Goal: Task Accomplishment & Management: Manage account settings

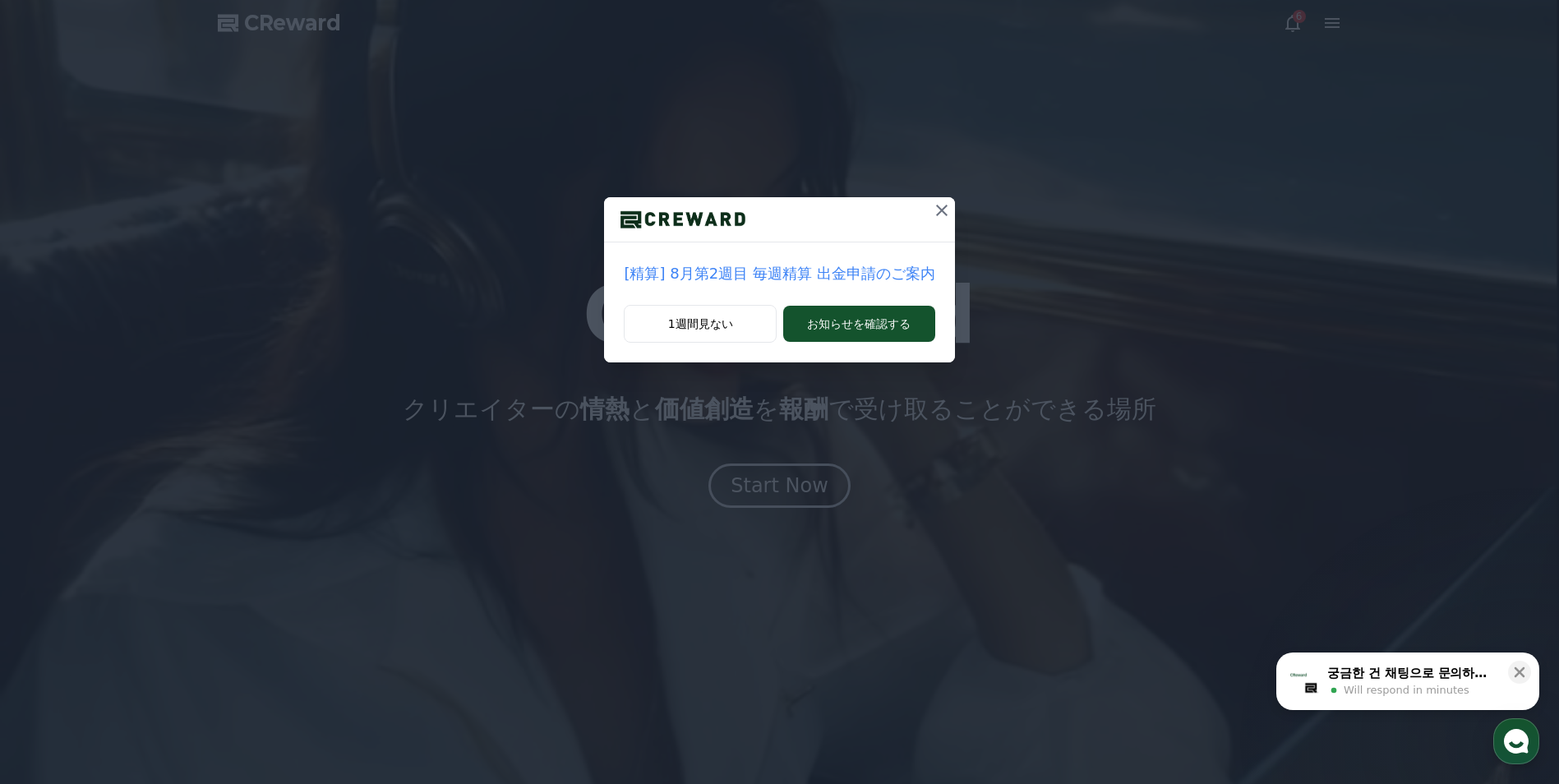
click at [951, 144] on div "[精算] 8月第2週目 毎週精算 出金申請のご案内 1週間見ない お知らせを確認する" at bounding box center [779, 194] width 1559 height 389
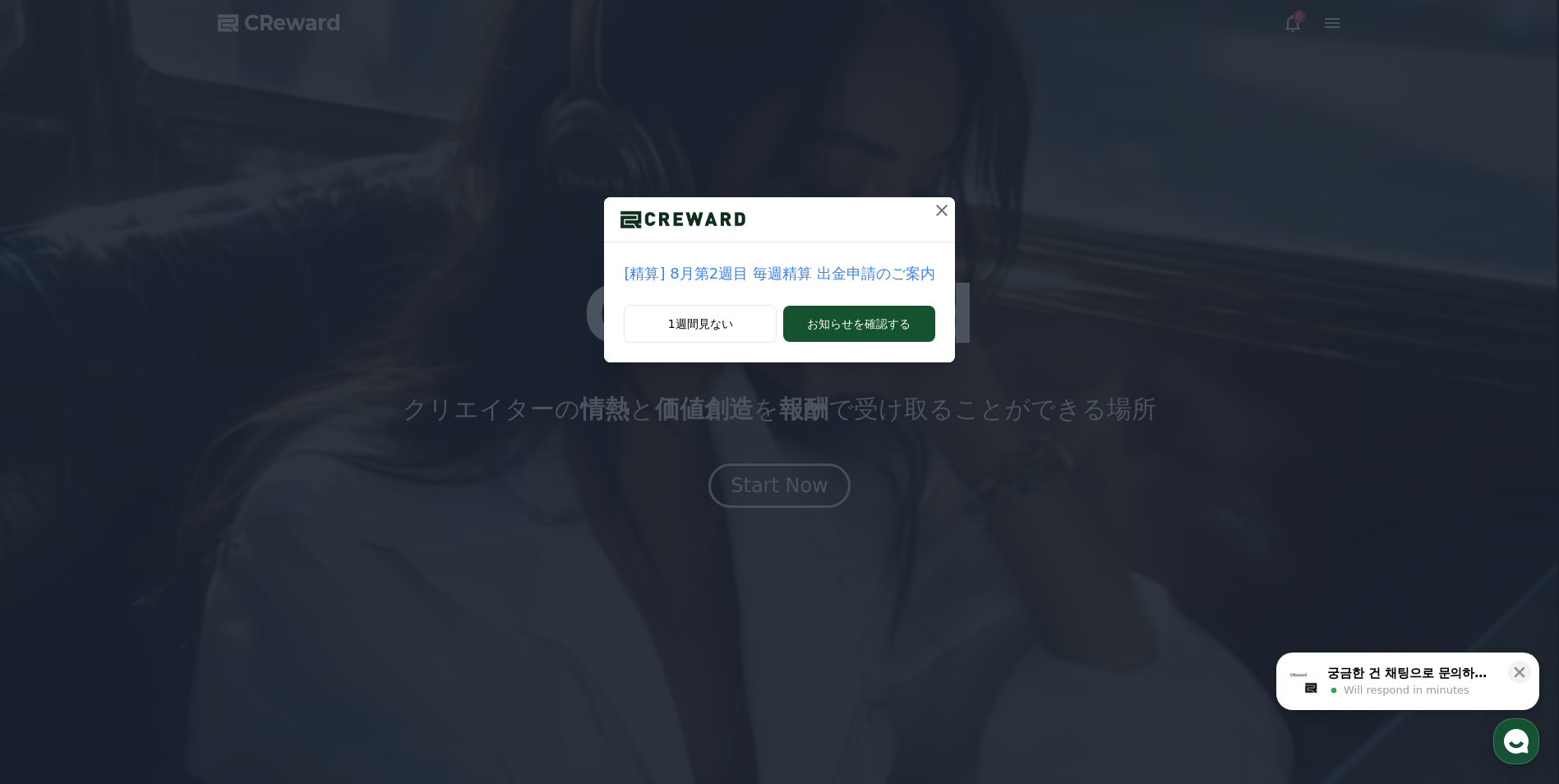
click at [954, 143] on div "[精算] 8月第2週目 毎週精算 出金申請のご案内 1週間見ない お知らせを確認する" at bounding box center [779, 194] width 1559 height 389
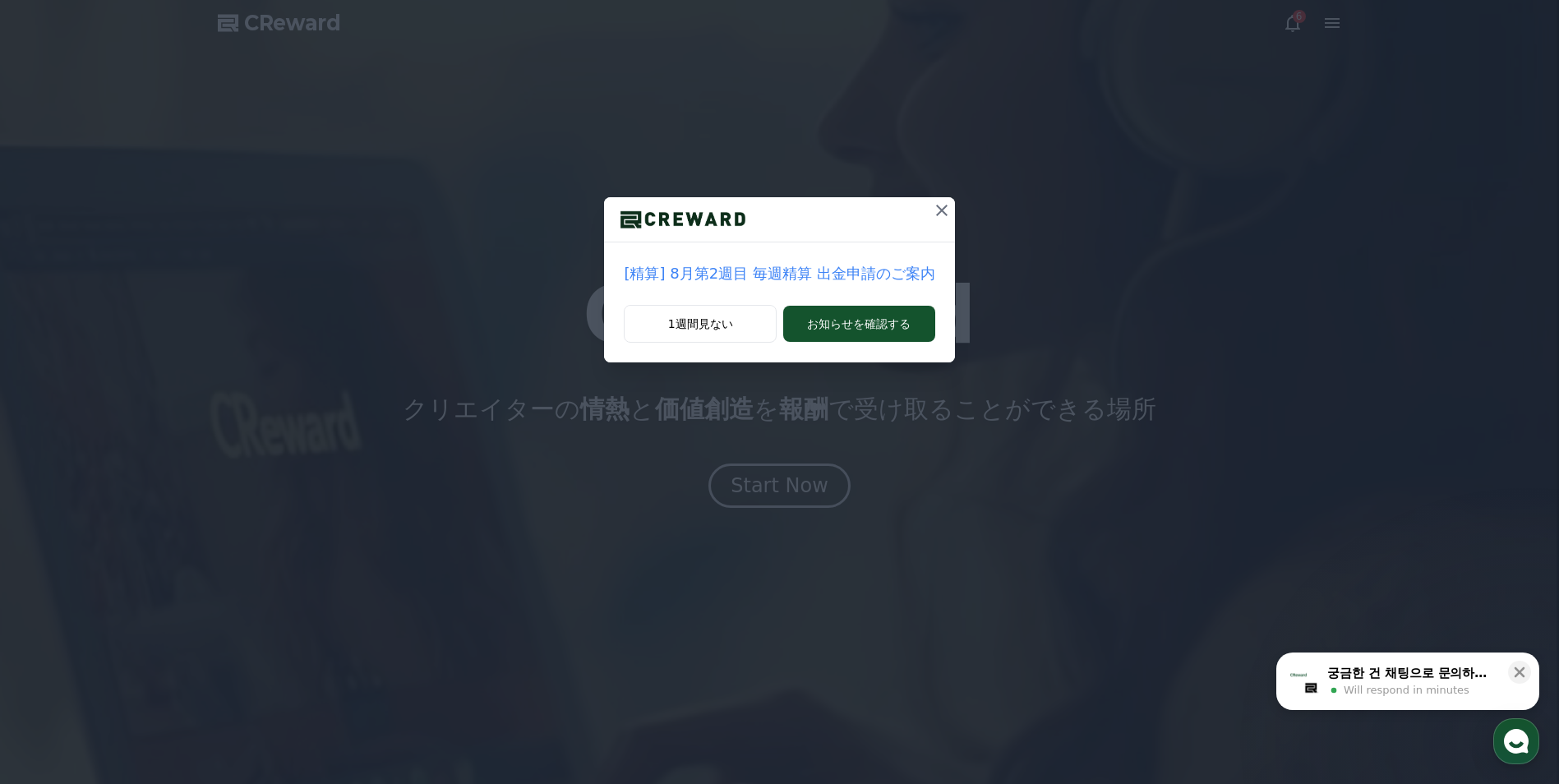
drag, startPoint x: 844, startPoint y: 349, endPoint x: 801, endPoint y: 395, distance: 63.0
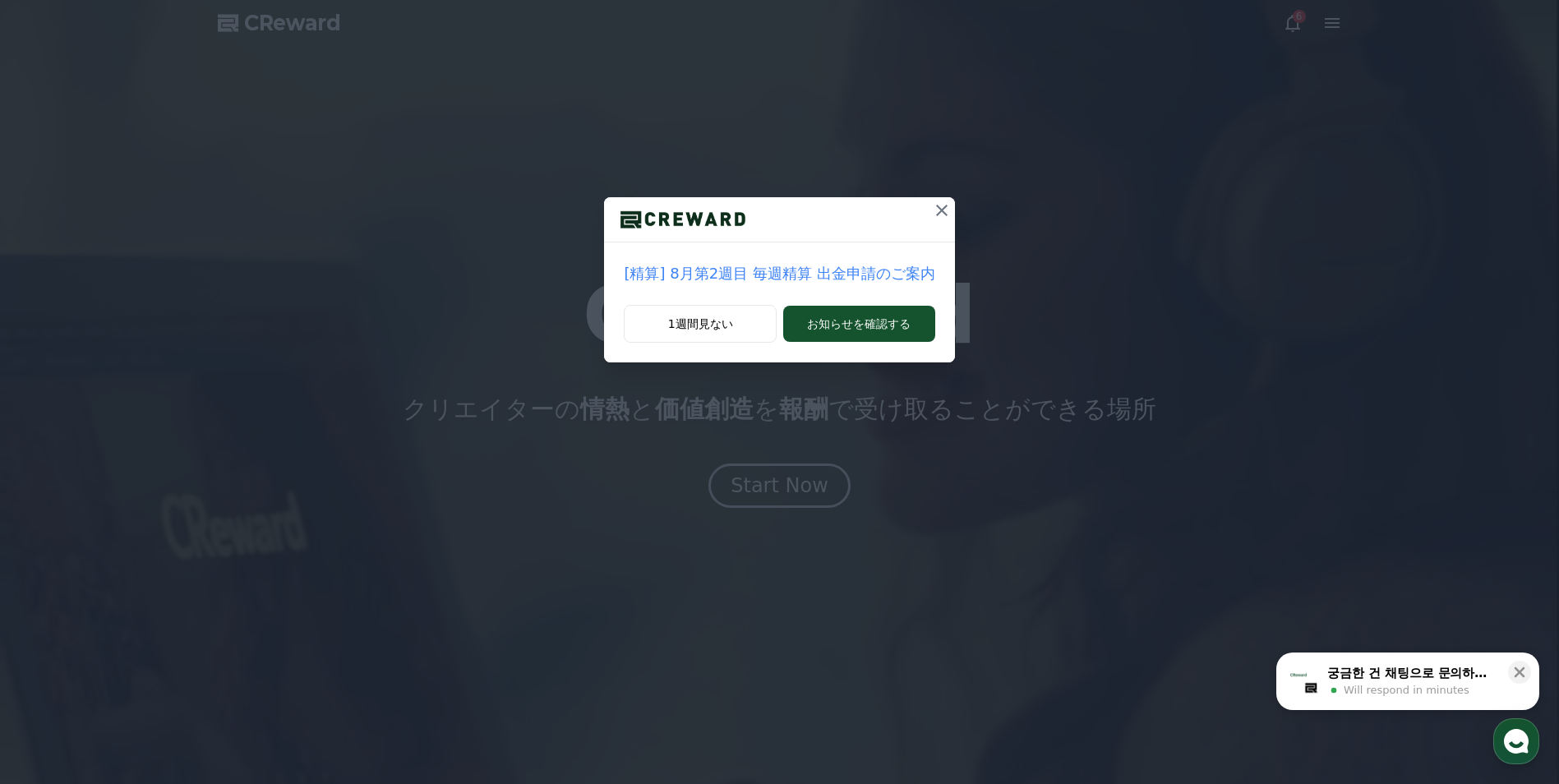
click at [825, 372] on div "[精算] 8月第2週目 毎週精算 出金申請のご案内 1週間見ない お知らせを確認する" at bounding box center [779, 194] width 1559 height 389
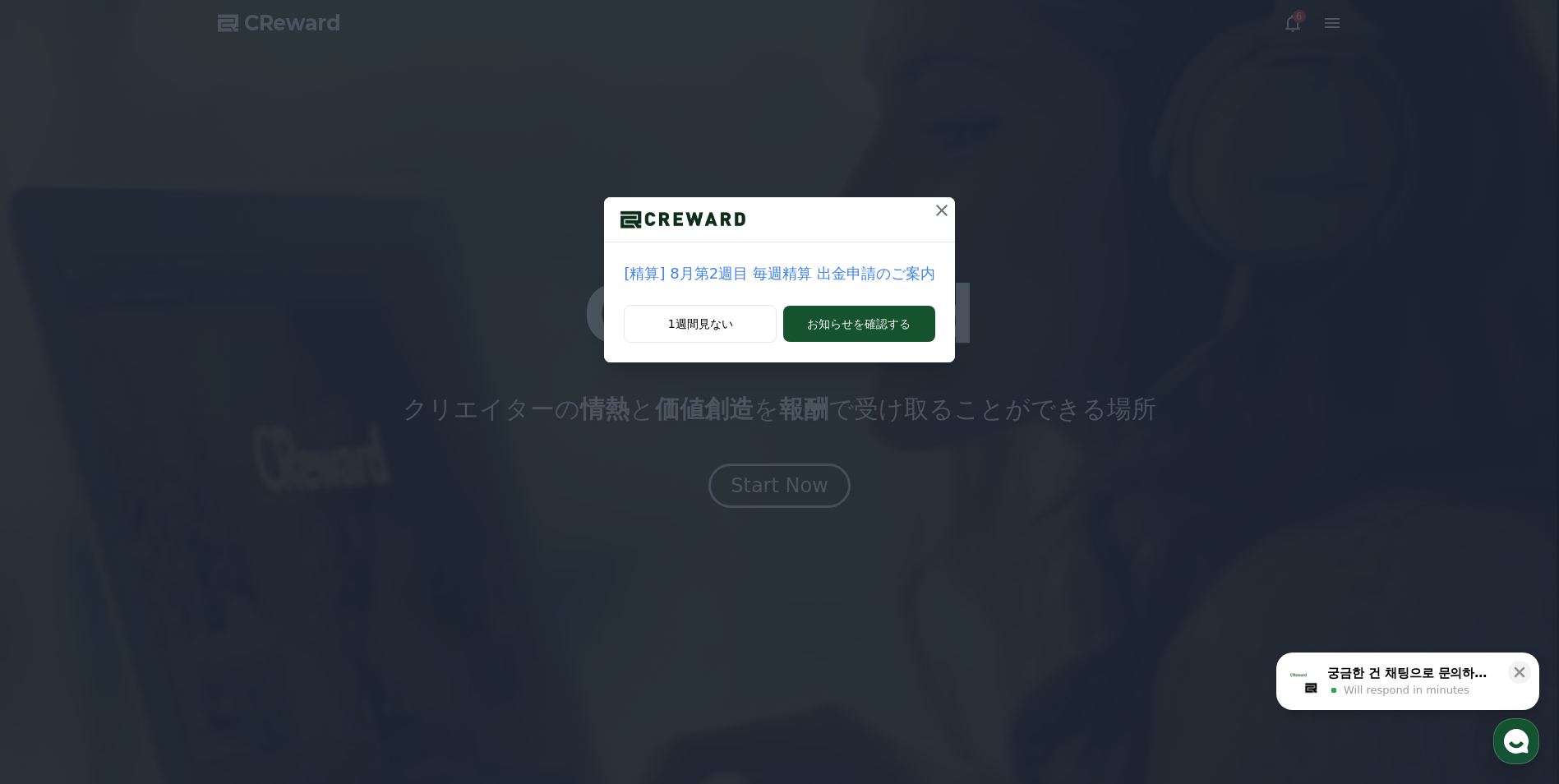
drag, startPoint x: 496, startPoint y: 374, endPoint x: 586, endPoint y: 308, distance: 111.6
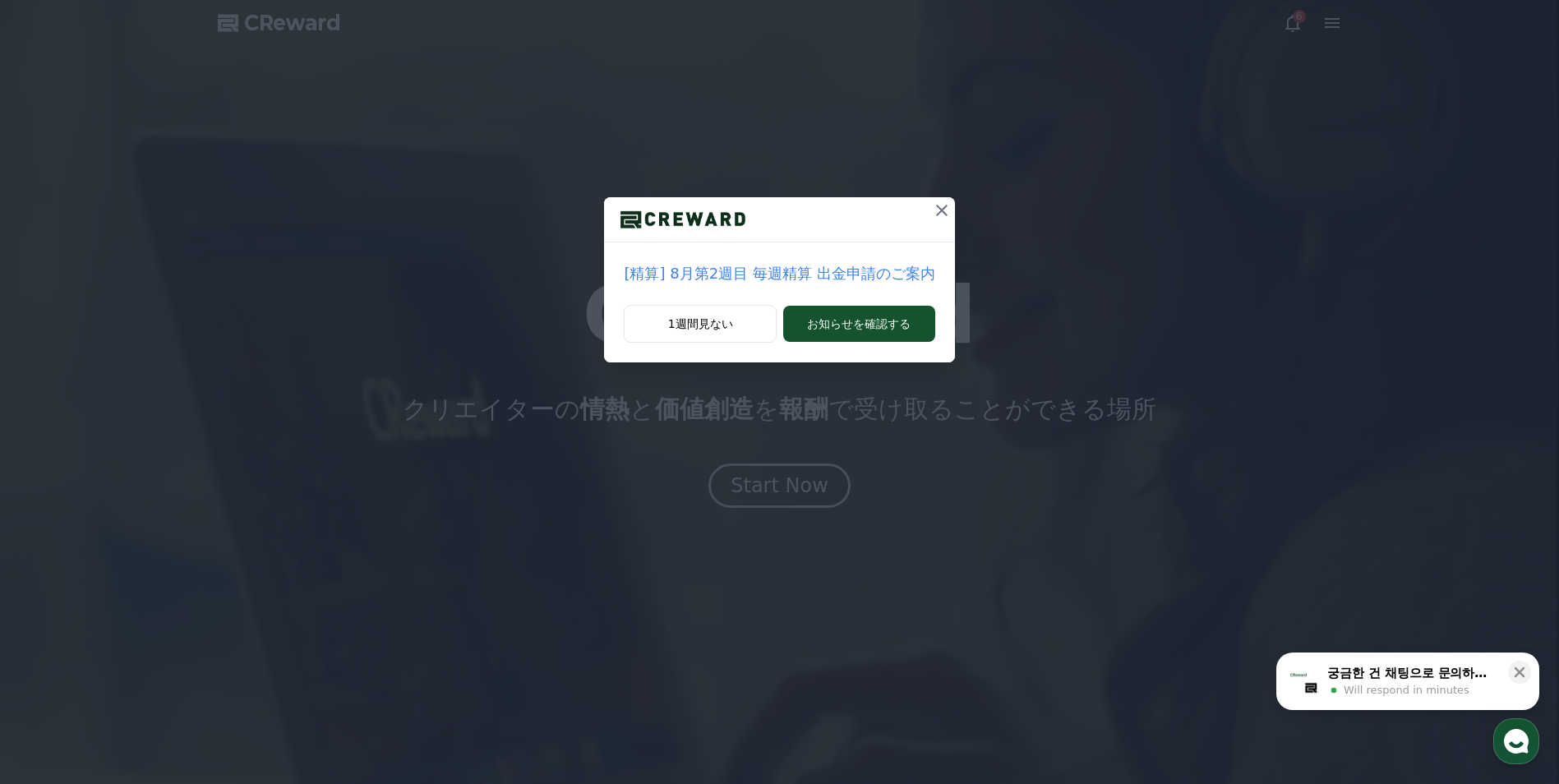
click at [496, 370] on div "[精算] 8月第2週目 毎週精算 出金申請のご案内 1週間見ない お知らせを確認する" at bounding box center [779, 194] width 1559 height 389
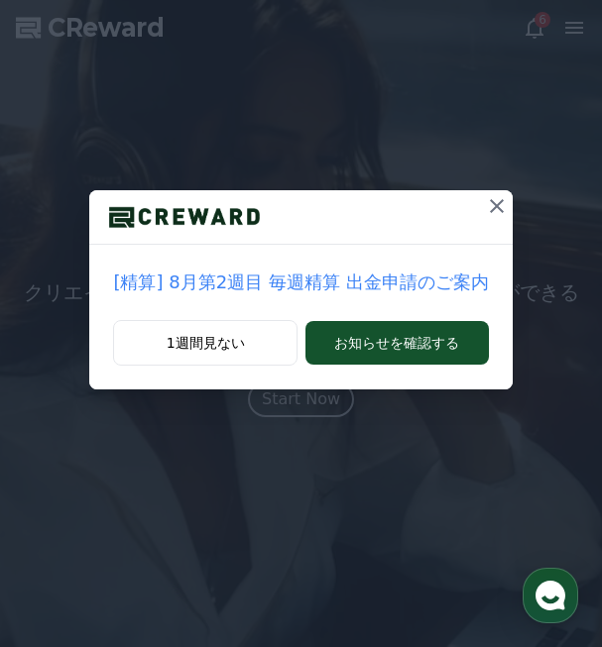
click at [405, 95] on div "[精算] 8月第2週目 毎週精算 出金申請のご案内 1週間見ない お知らせを確認する" at bounding box center [301, 210] width 602 height 421
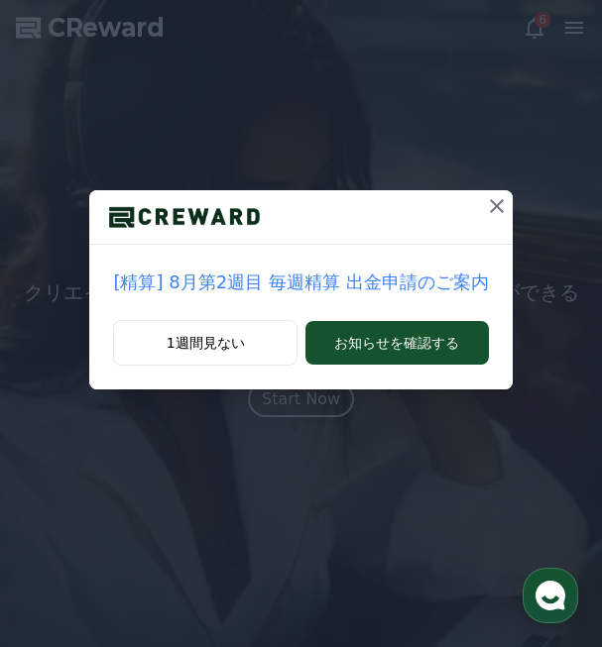
click at [477, 94] on div "[精算] 8月第2週目 毎週精算 出金申請のご案内 1週間見ない お知らせを確認する" at bounding box center [301, 210] width 602 height 421
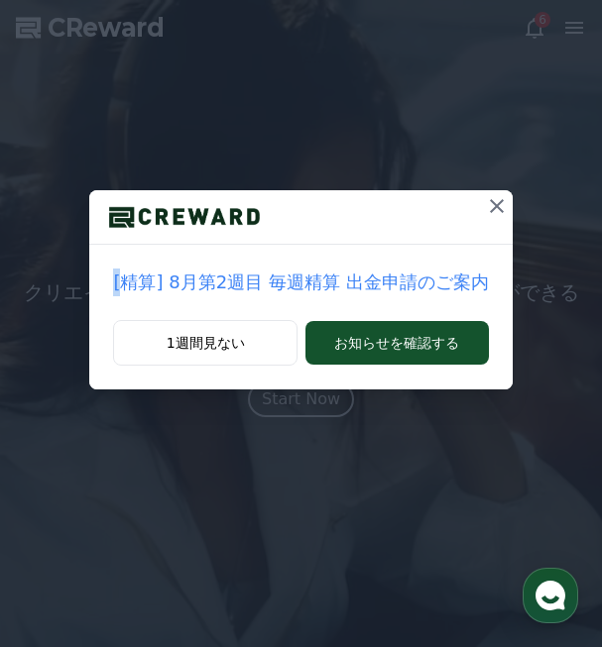
click at [477, 94] on div "[精算] 8月第2週目 毎週精算 出金申請のご案内 1週間見ない お知らせを確認する" at bounding box center [301, 210] width 602 height 421
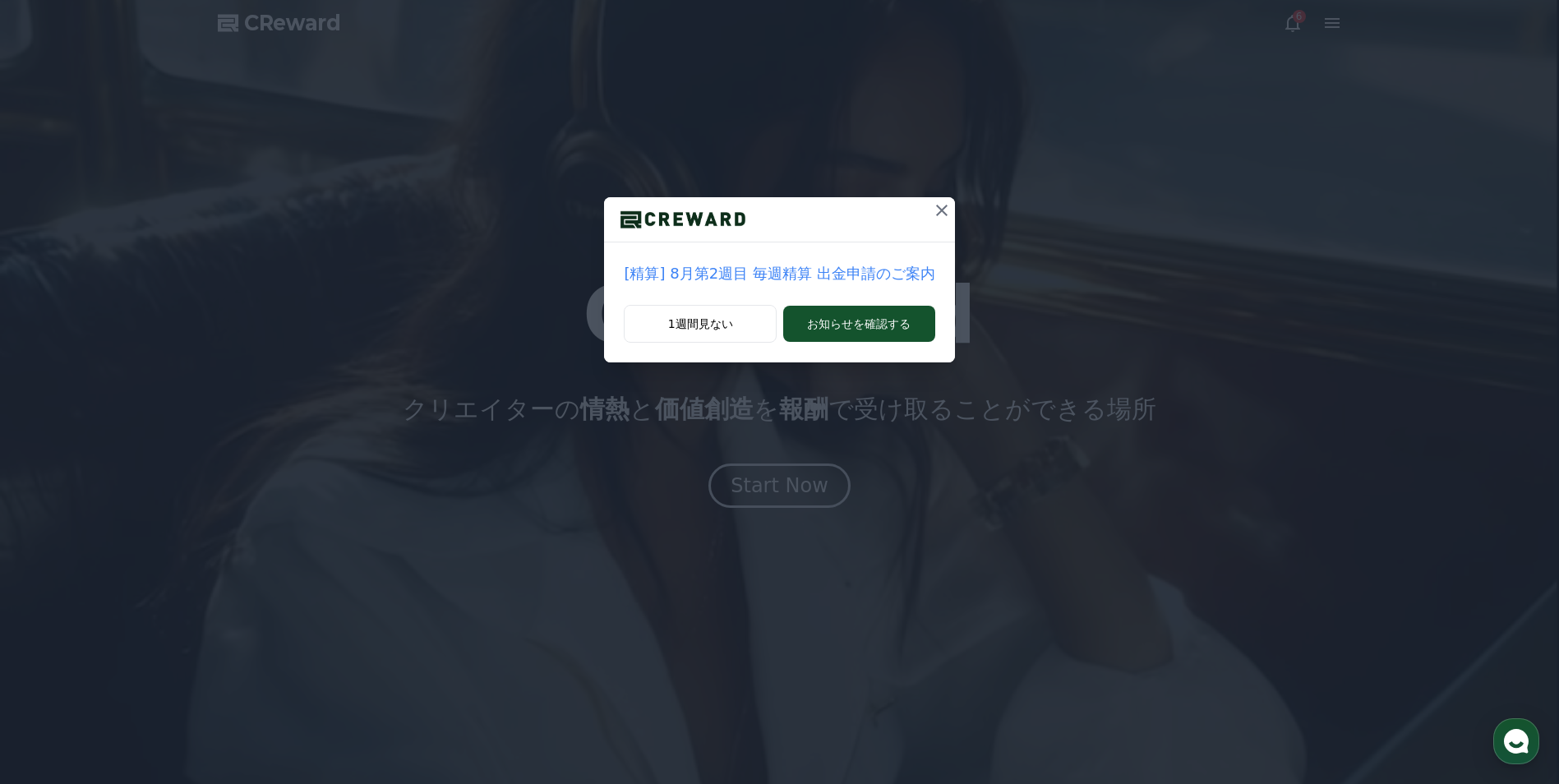
drag, startPoint x: 1130, startPoint y: 121, endPoint x: 1128, endPoint y: 106, distance: 15.1
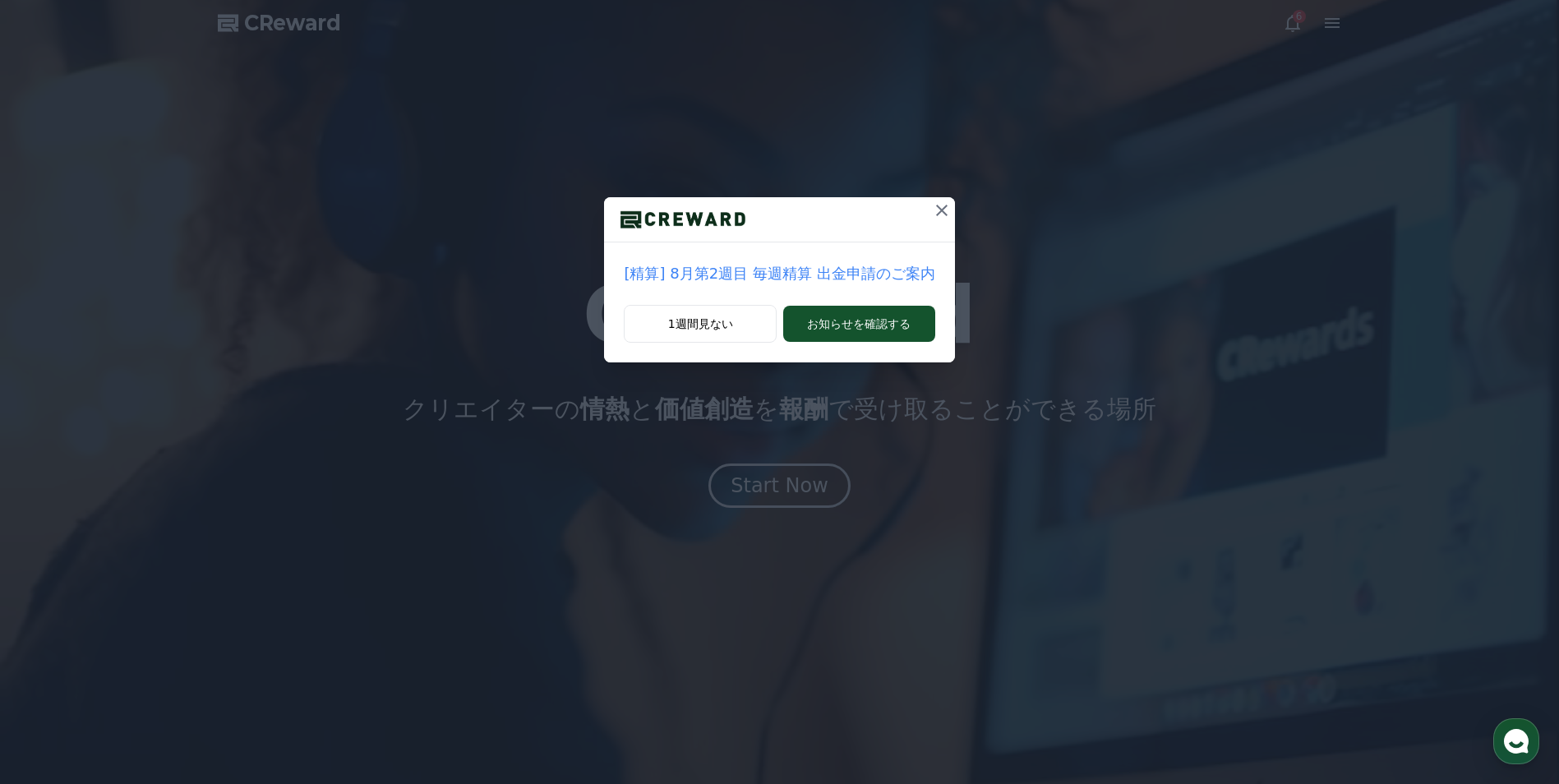
click at [1129, 121] on div "[精算] 8月第2週目 毎週精算 出金申請のご案内 1週間見ない お知らせを確認する" at bounding box center [779, 194] width 1559 height 389
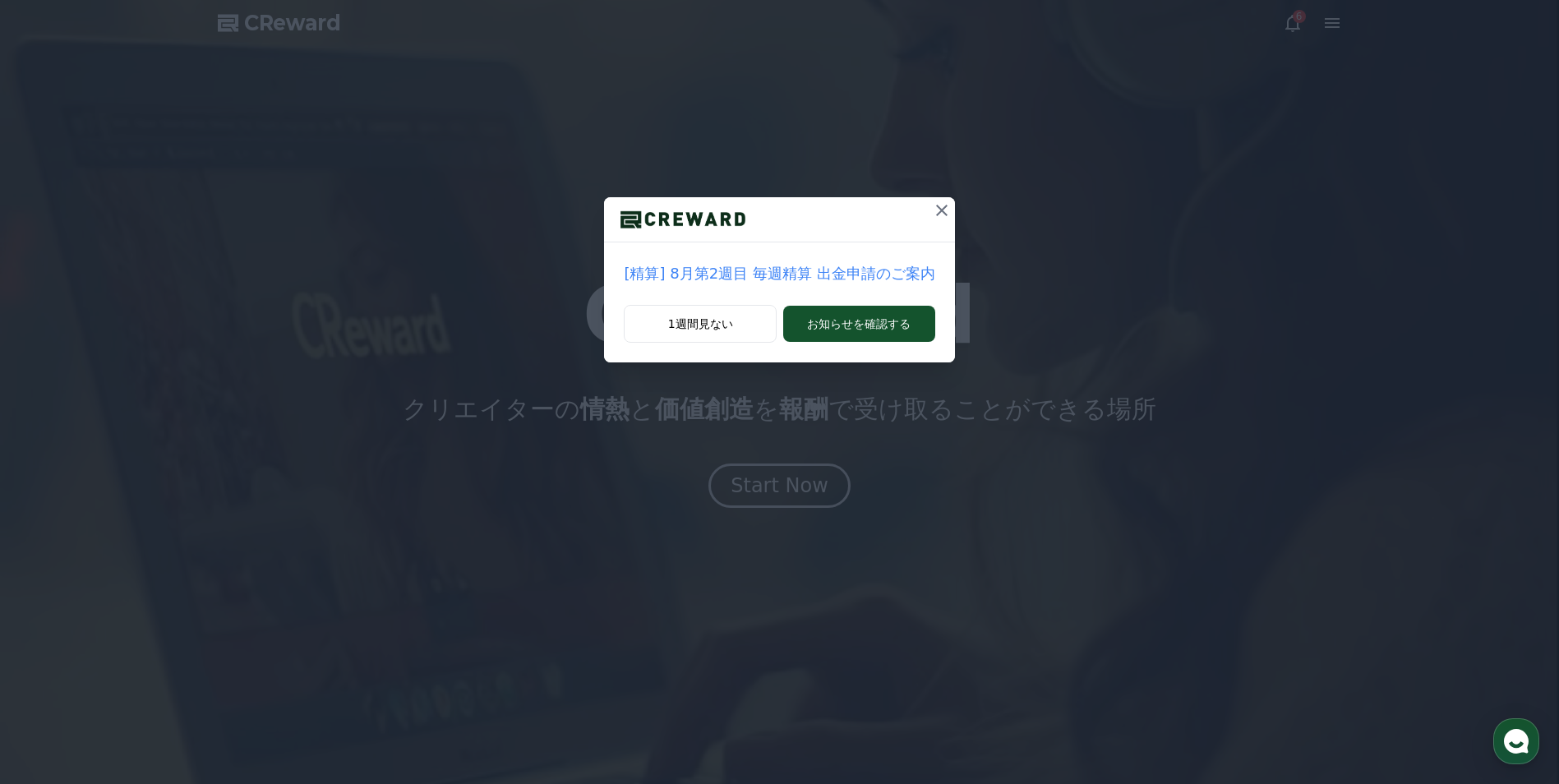
click at [1126, 338] on div "[精算] 8月第2週目 毎週精算 出金申請のご案内 1週間見ない お知らせを確認する" at bounding box center [779, 194] width 1559 height 389
